Goal: Navigation & Orientation: Go to known website

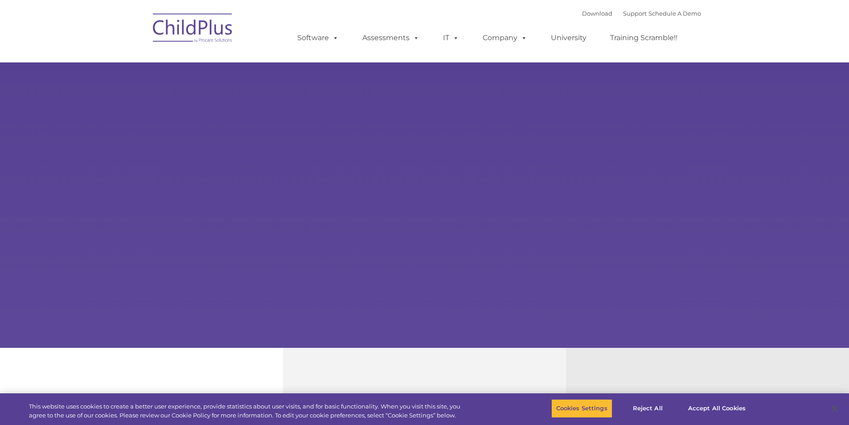
select select "MEDIUM"
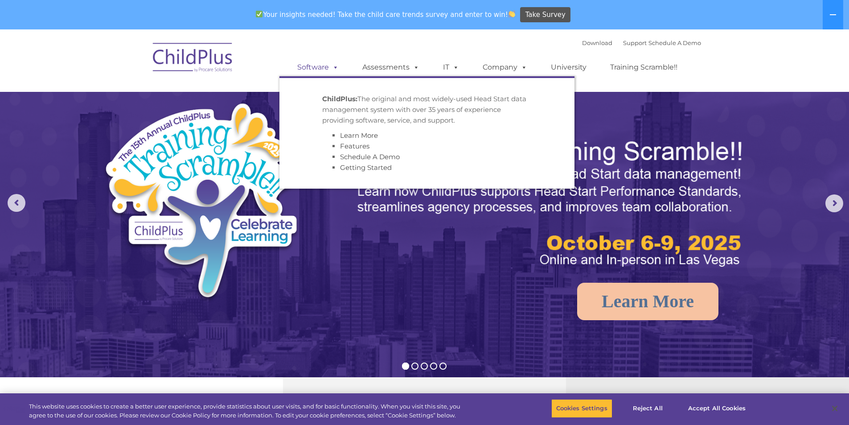
click at [336, 71] on span at bounding box center [334, 67] width 10 height 8
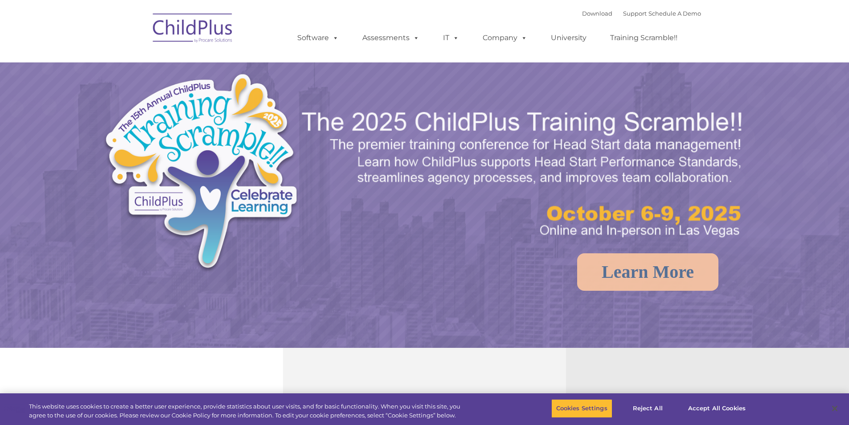
select select "MEDIUM"
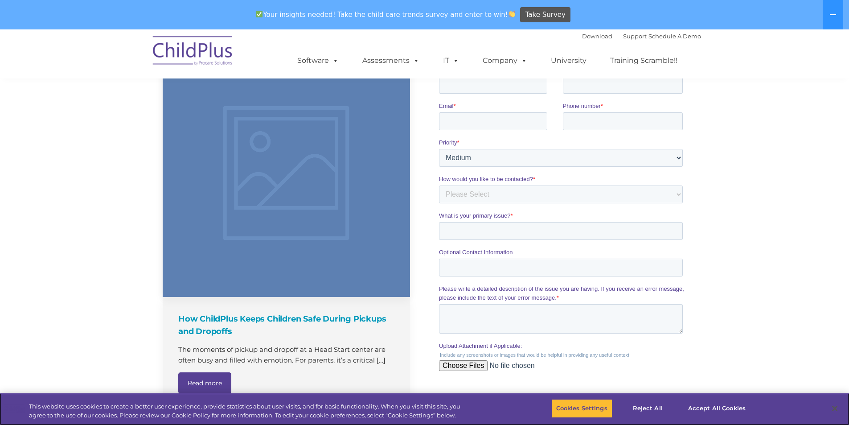
scroll to position [895, 0]
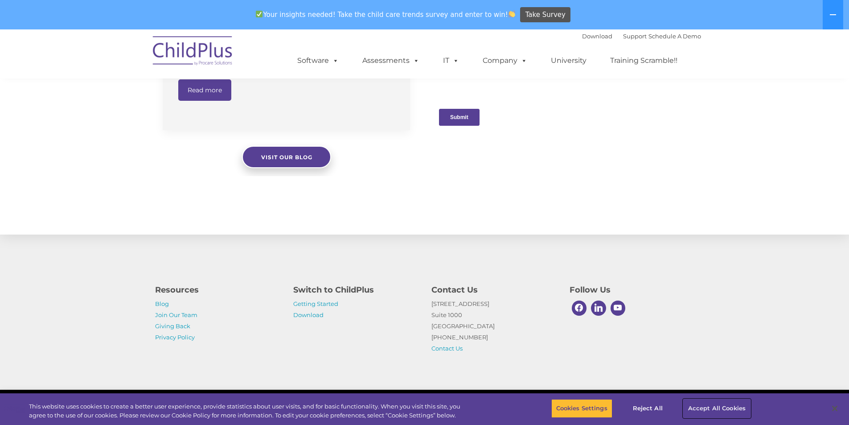
click at [702, 409] on button "Accept All Cookies" at bounding box center [716, 408] width 67 height 19
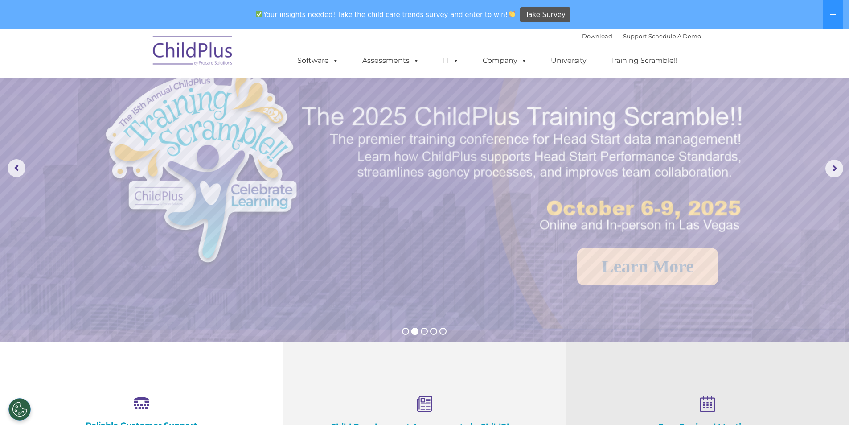
scroll to position [0, 0]
